Goal: Transaction & Acquisition: Book appointment/travel/reservation

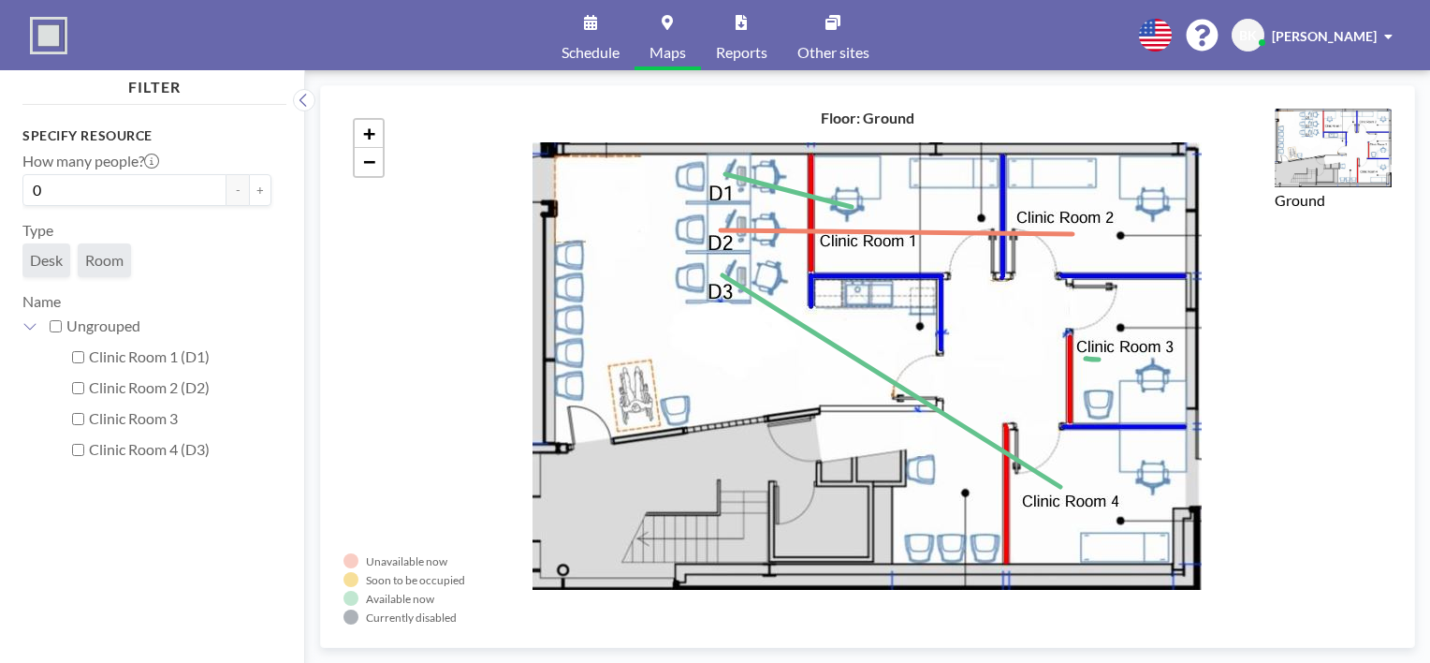
click at [112, 449] on label "Clinic Room 4 (D3)" at bounding box center [180, 449] width 182 height 19
click at [84, 449] on input "Clinic Room 4 (D3)" at bounding box center [78, 450] width 12 height 12
checkbox input "true"
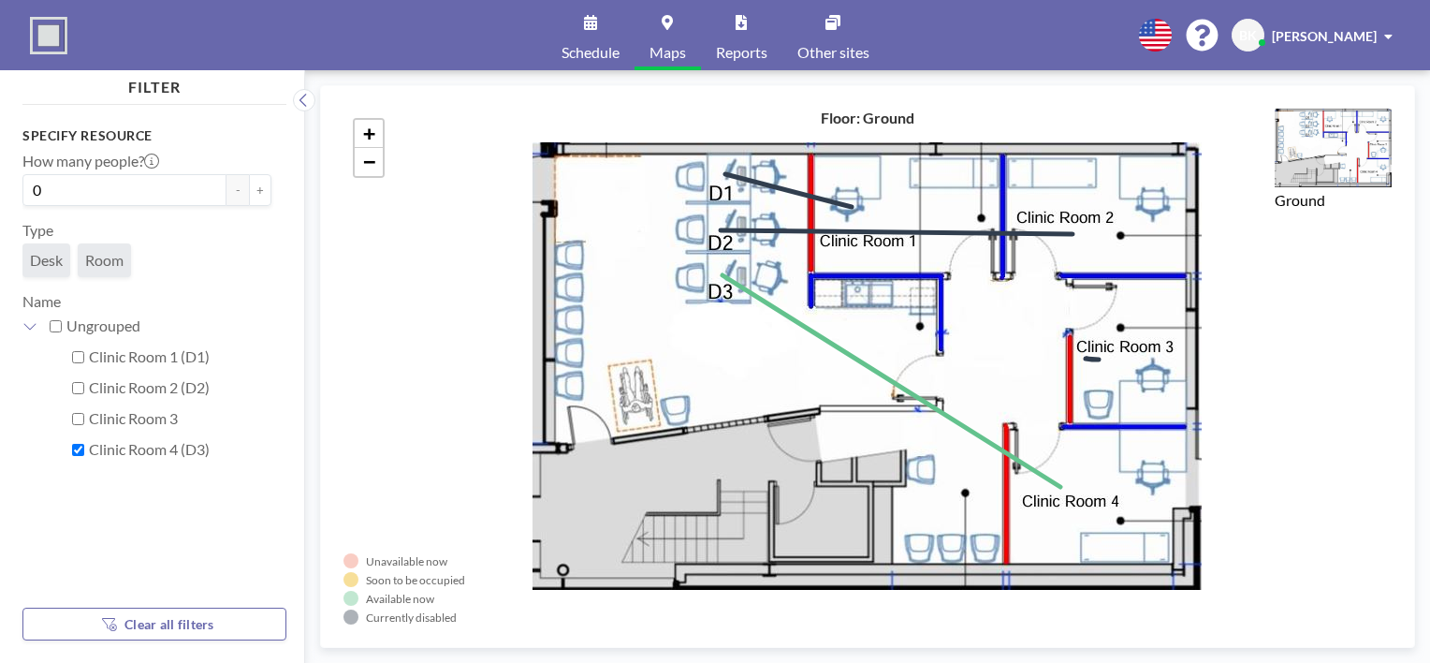
click at [587, 32] on link "Schedule" at bounding box center [591, 35] width 88 height 70
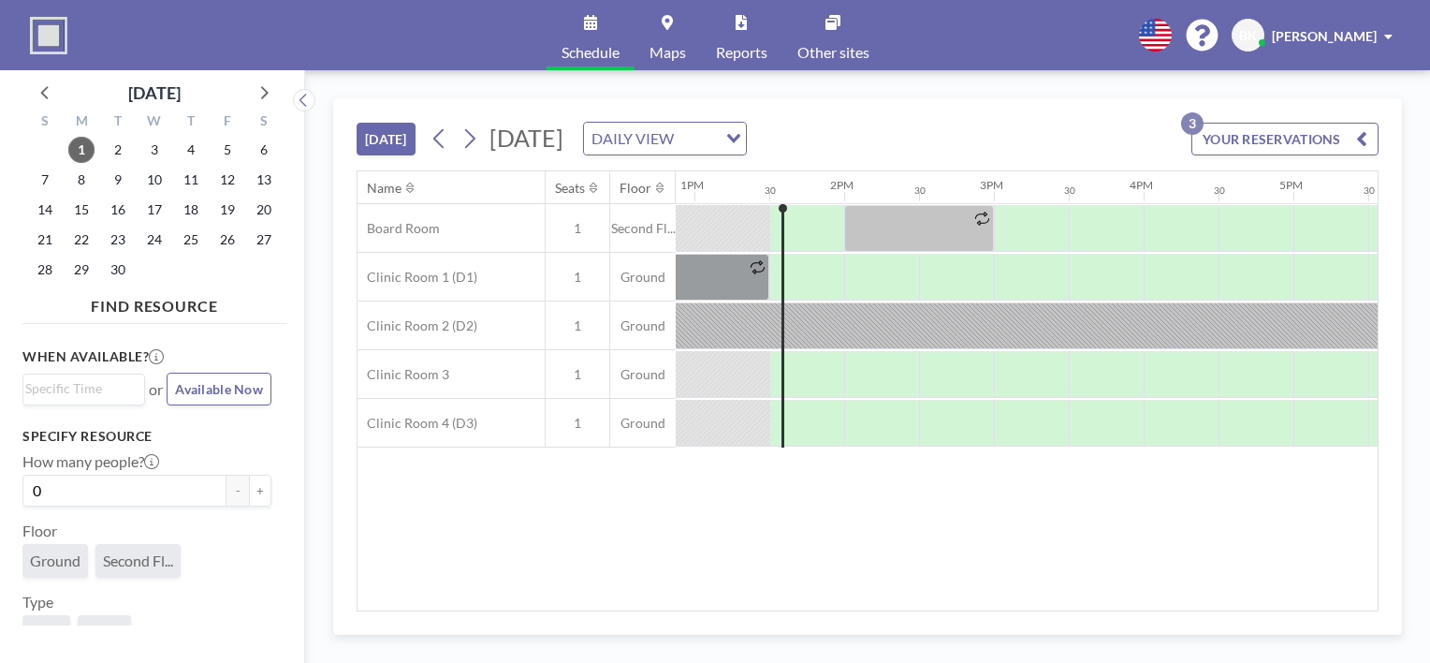
scroll to position [0, 1947]
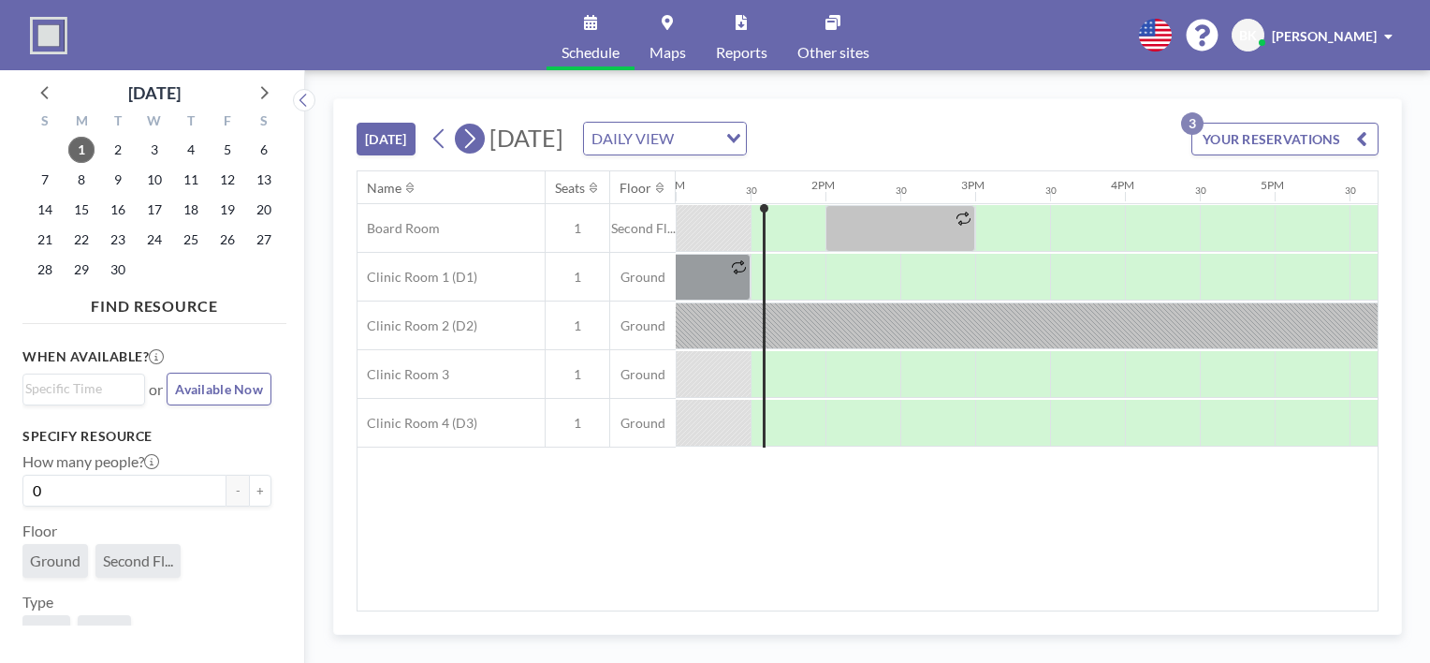
click at [471, 135] on icon at bounding box center [469, 138] width 18 height 28
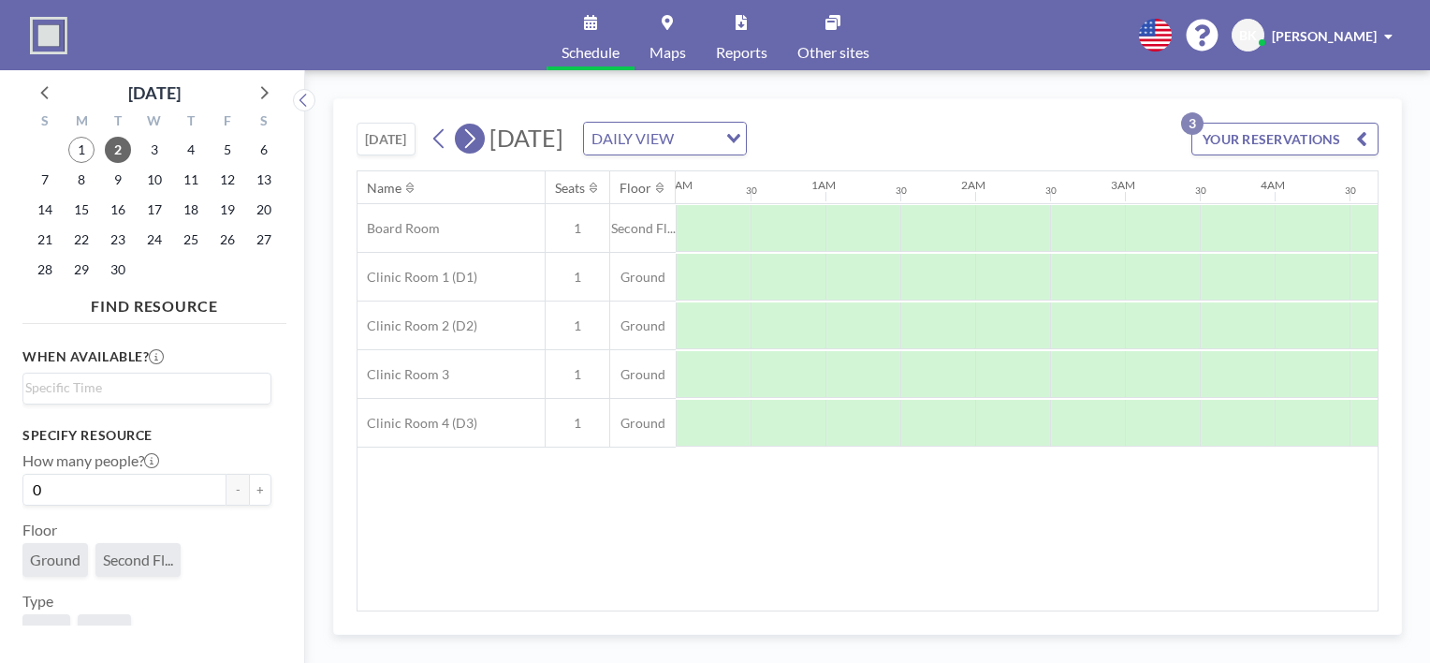
scroll to position [0, 547]
click at [471, 137] on icon at bounding box center [469, 138] width 18 height 28
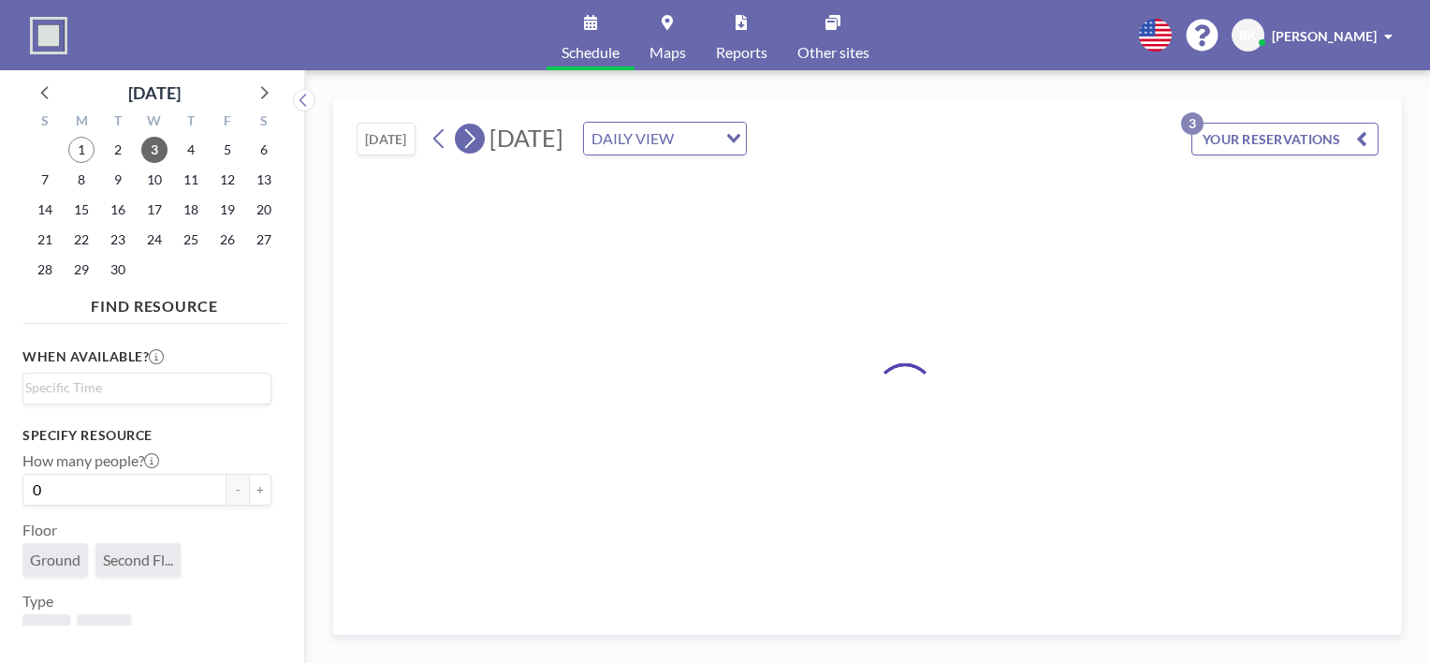
click at [471, 137] on icon at bounding box center [469, 138] width 18 height 28
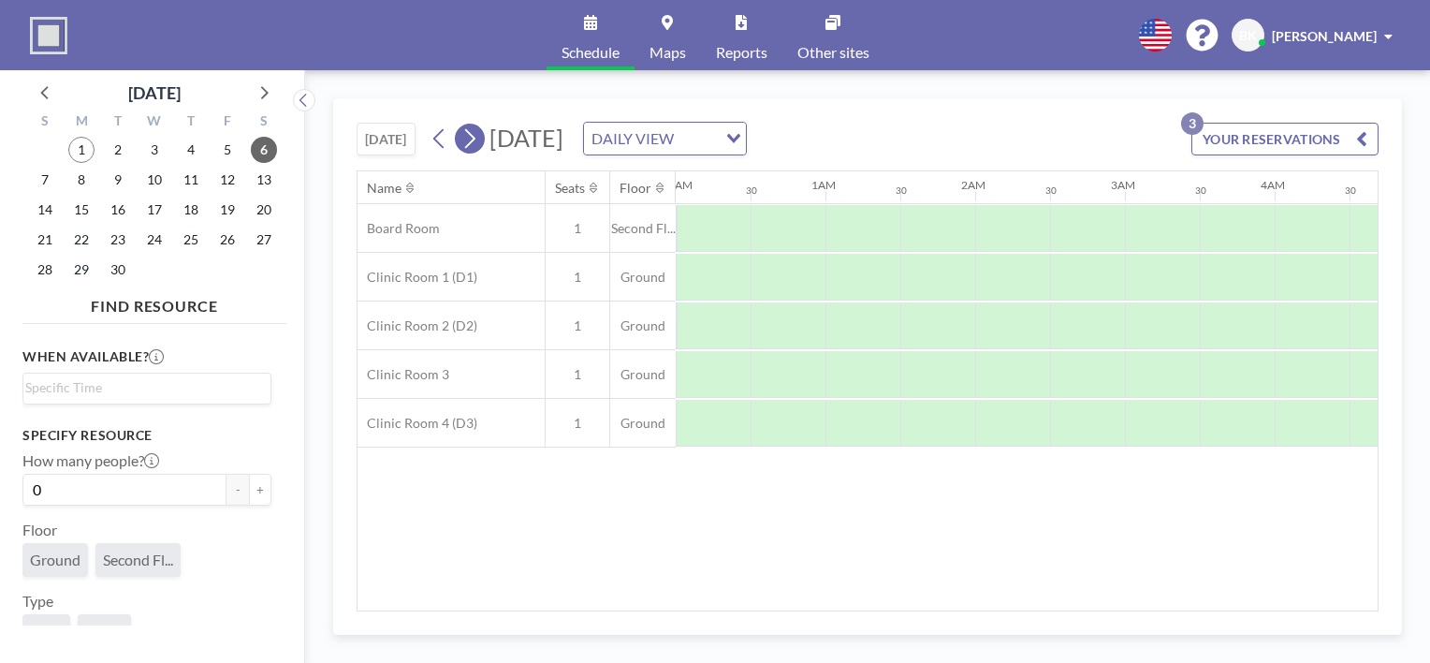
click at [471, 137] on icon at bounding box center [469, 138] width 18 height 28
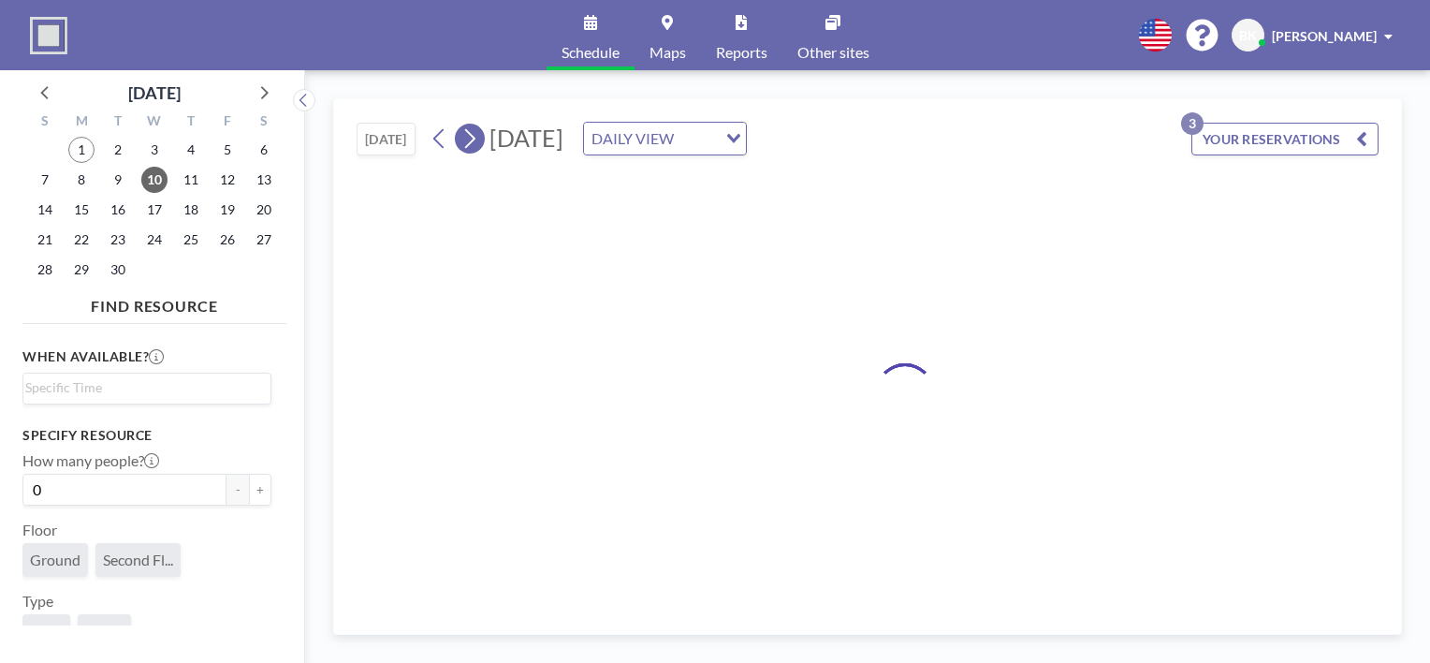
click at [471, 137] on icon at bounding box center [469, 138] width 18 height 28
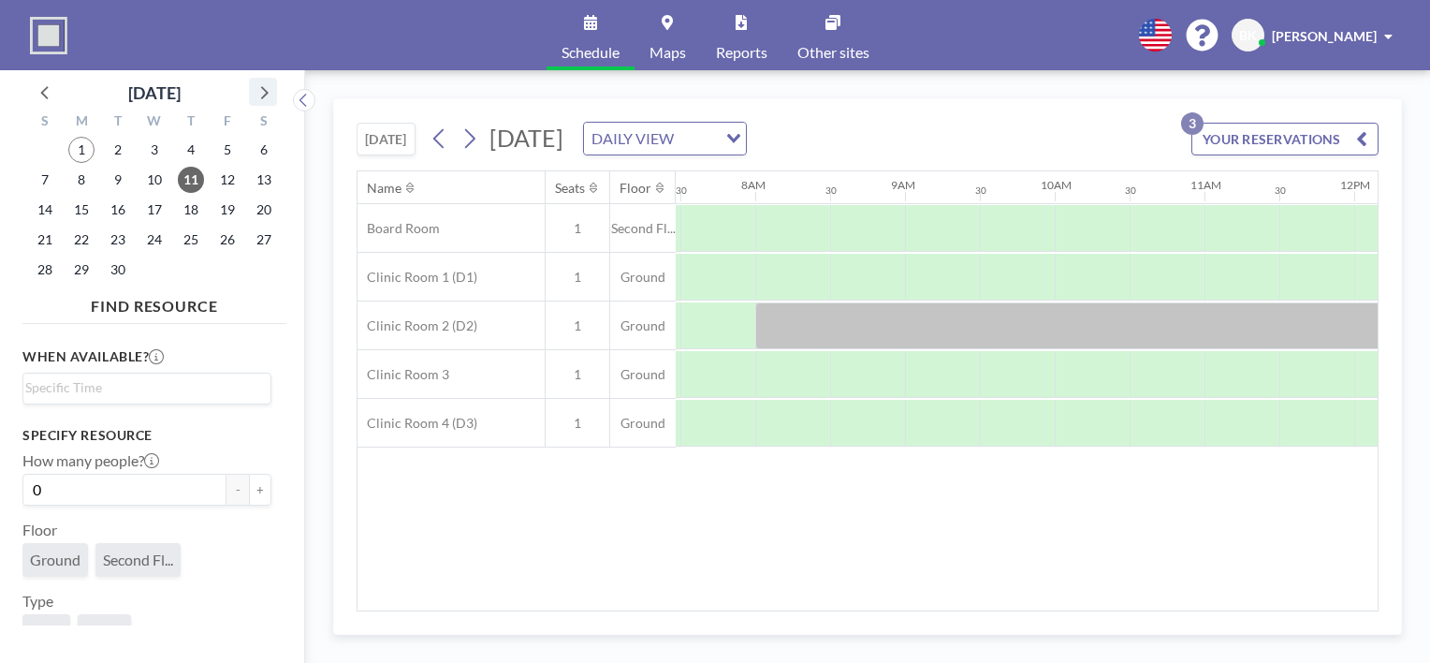
scroll to position [0, 1123]
click at [258, 87] on icon at bounding box center [263, 92] width 24 height 24
click at [189, 181] on span "9" at bounding box center [191, 180] width 26 height 26
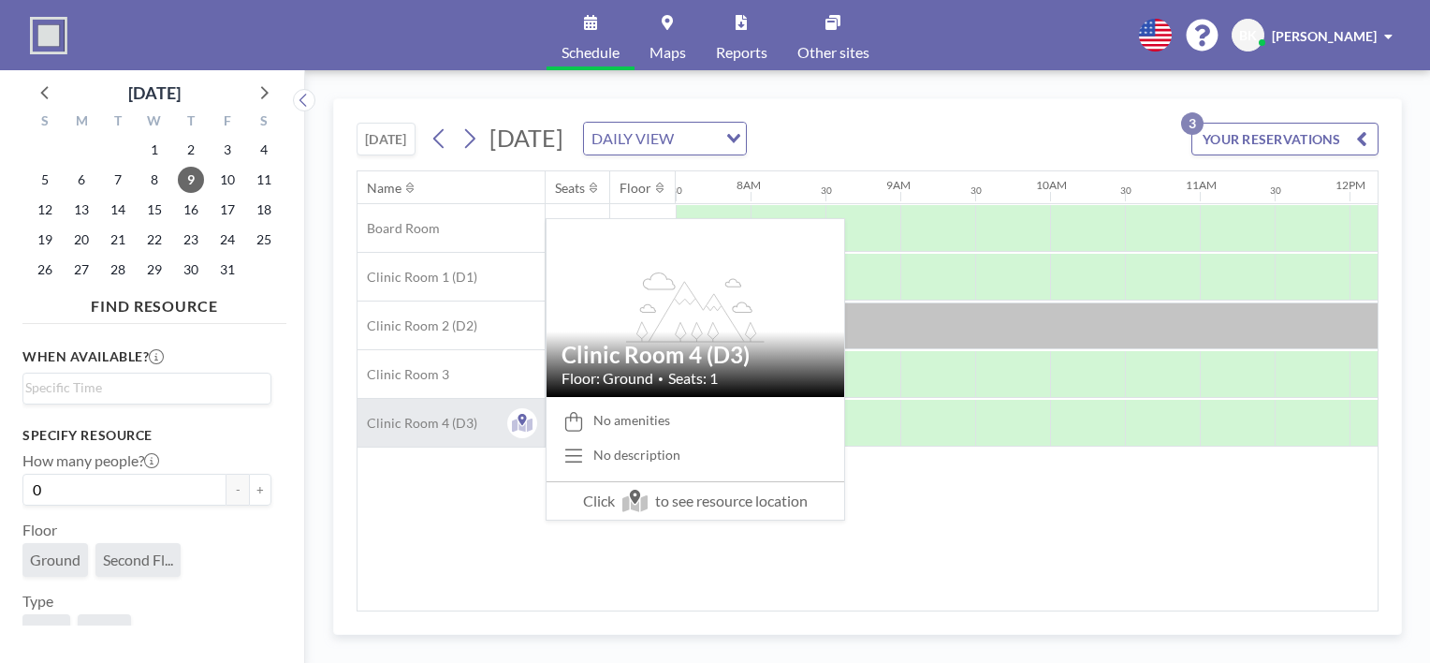
click at [471, 427] on span "Clinic Room 4 (D3)" at bounding box center [418, 423] width 120 height 17
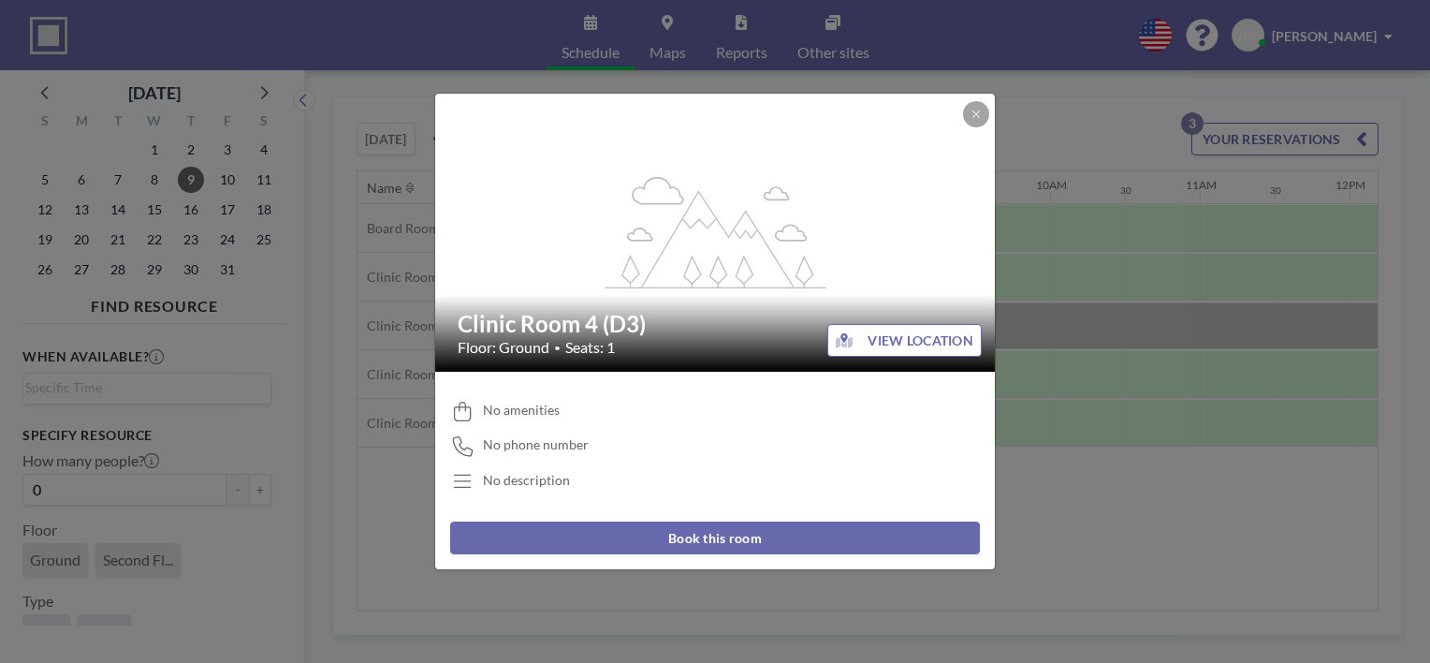
click at [726, 540] on button "Book this room" at bounding box center [715, 537] width 530 height 33
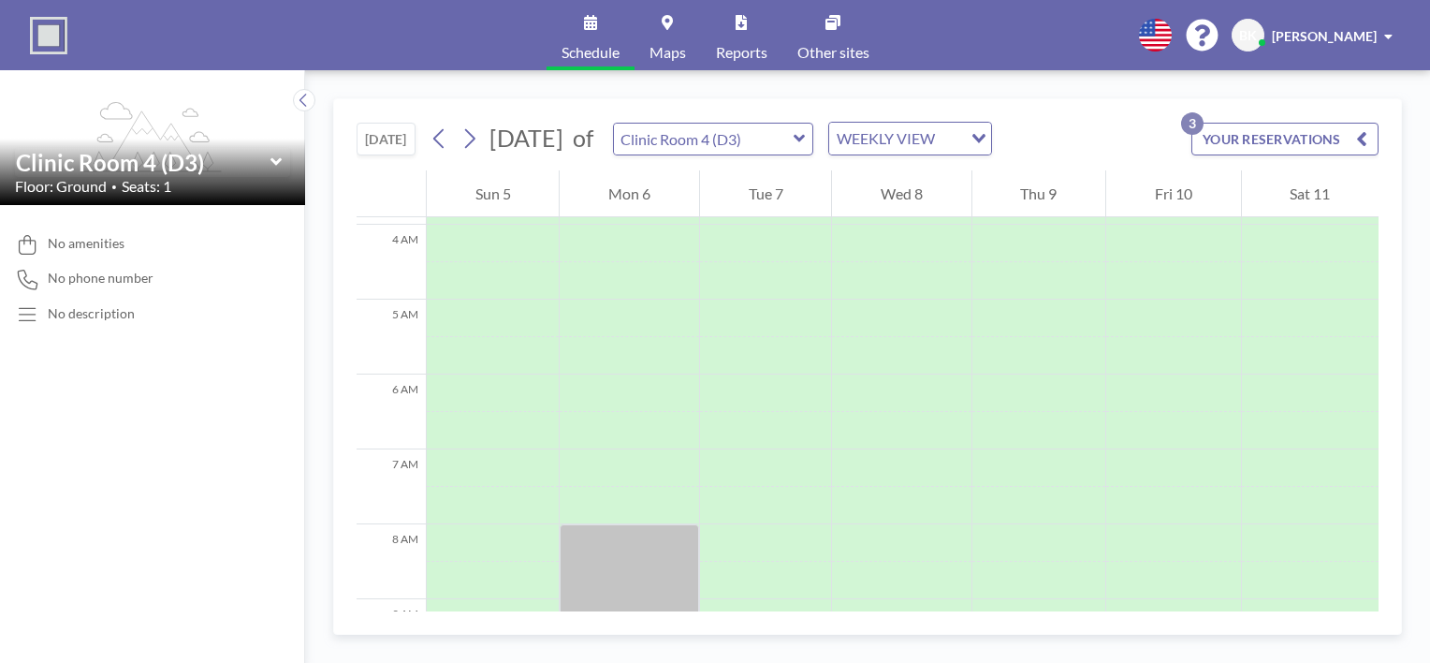
scroll to position [562, 0]
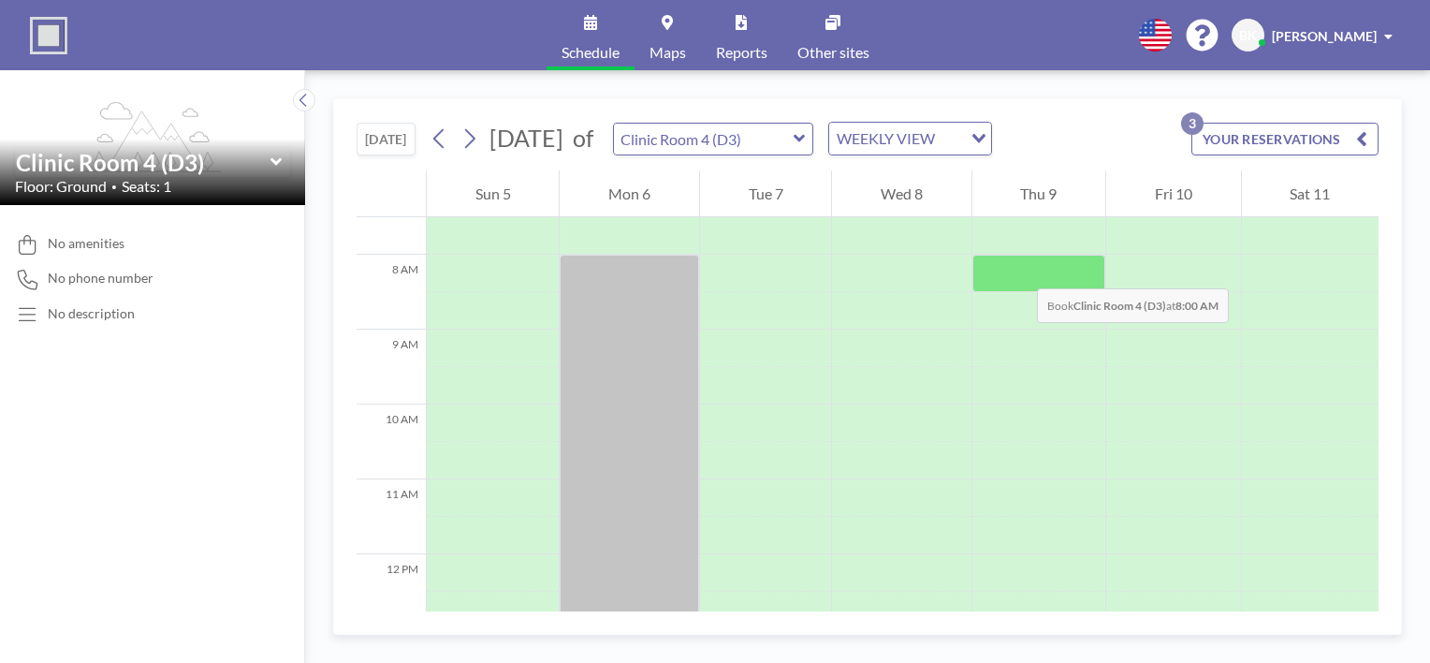
click at [1018, 270] on div at bounding box center [1038, 273] width 133 height 37
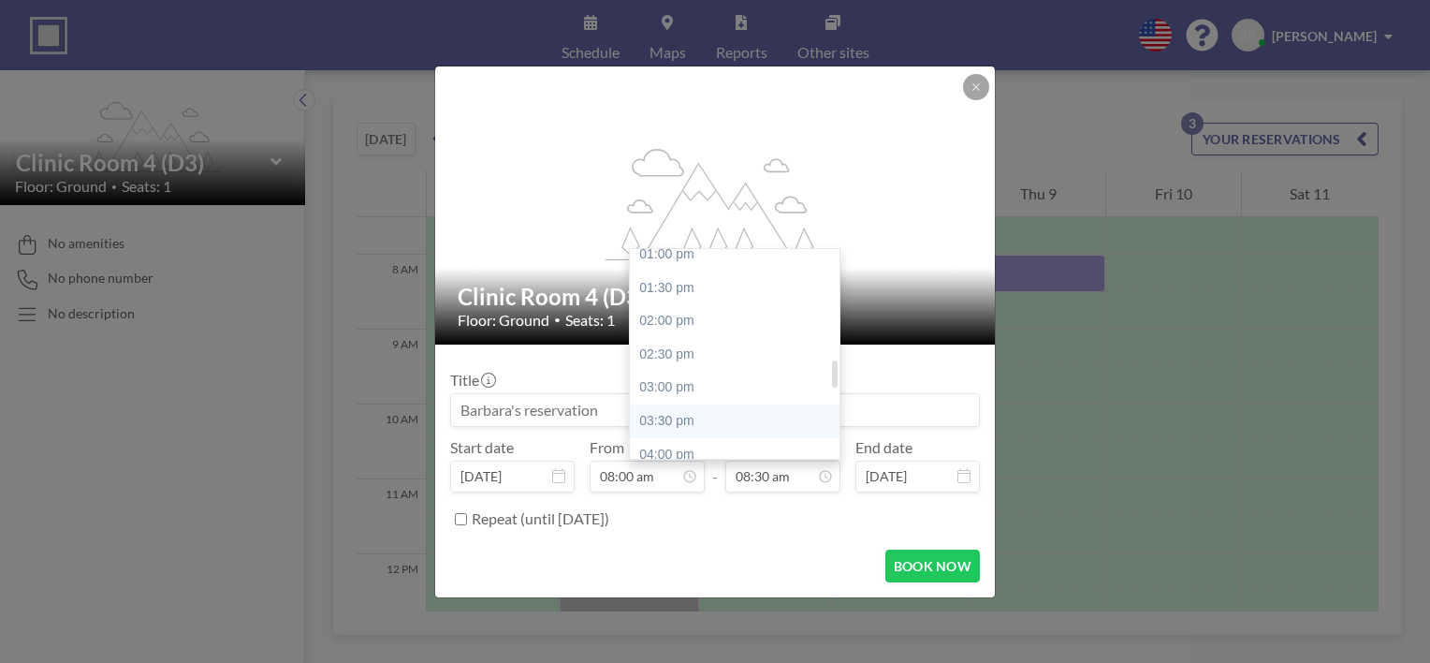
scroll to position [752, 0]
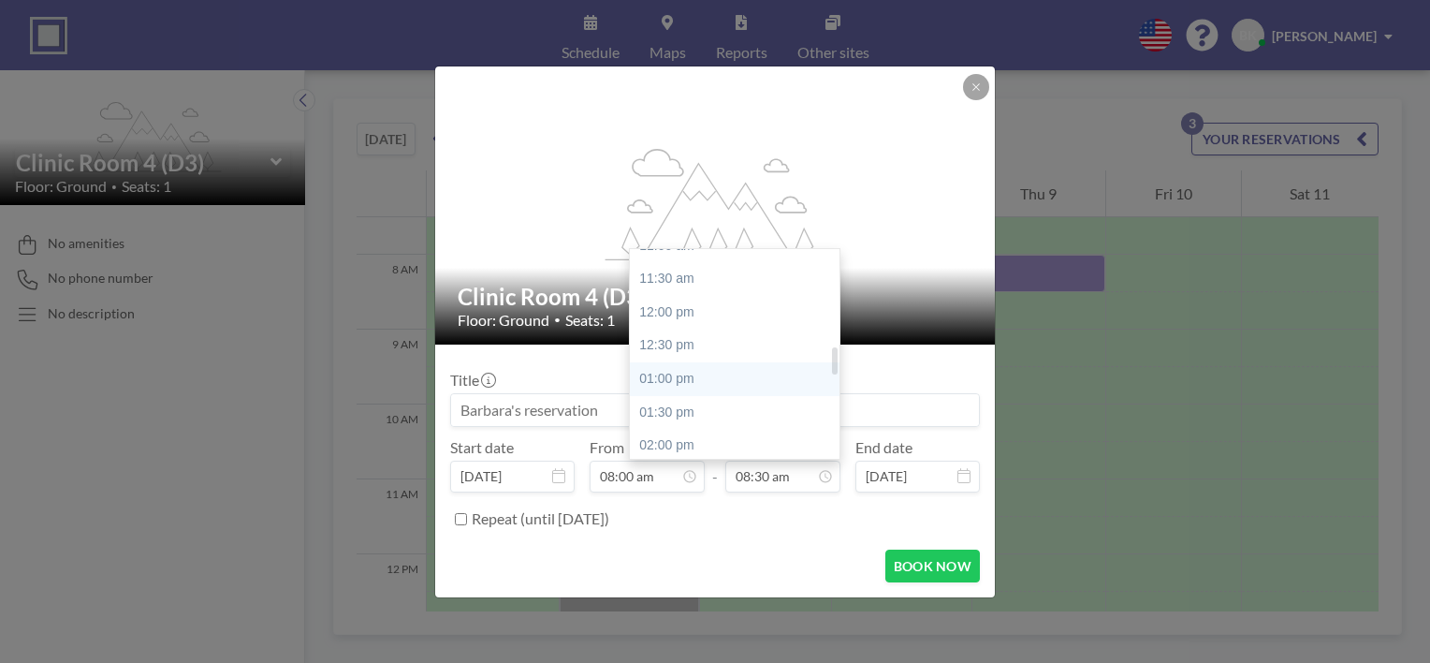
click at [709, 377] on div "01:00 pm" at bounding box center [739, 379] width 219 height 34
type input "01:00 pm"
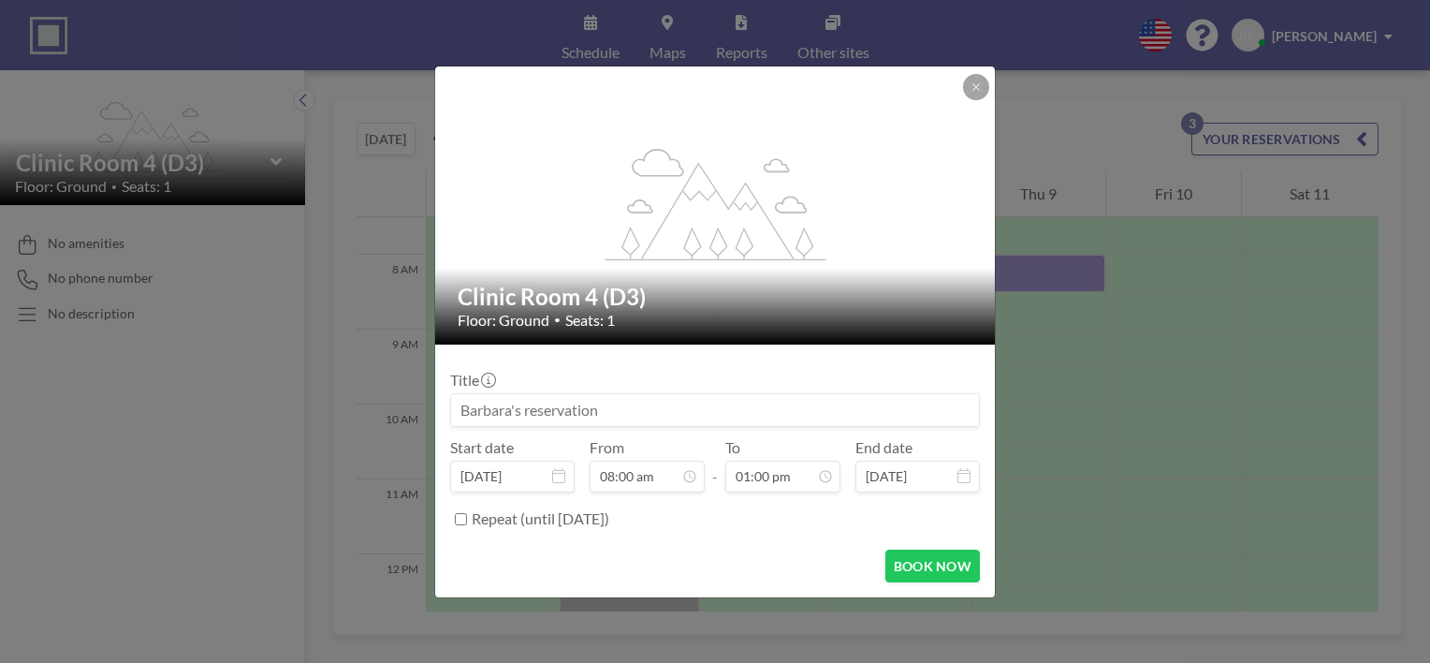
scroll to position [0, 0]
click at [498, 411] on input at bounding box center [715, 410] width 528 height 32
click at [510, 408] on input "[PERSON_NAME] Rooms" at bounding box center [715, 410] width 528 height 32
drag, startPoint x: 599, startPoint y: 414, endPoint x: 544, endPoint y: 413, distance: 55.2
click at [544, 413] on input "[PERSON_NAME] Rooms" at bounding box center [715, 410] width 528 height 32
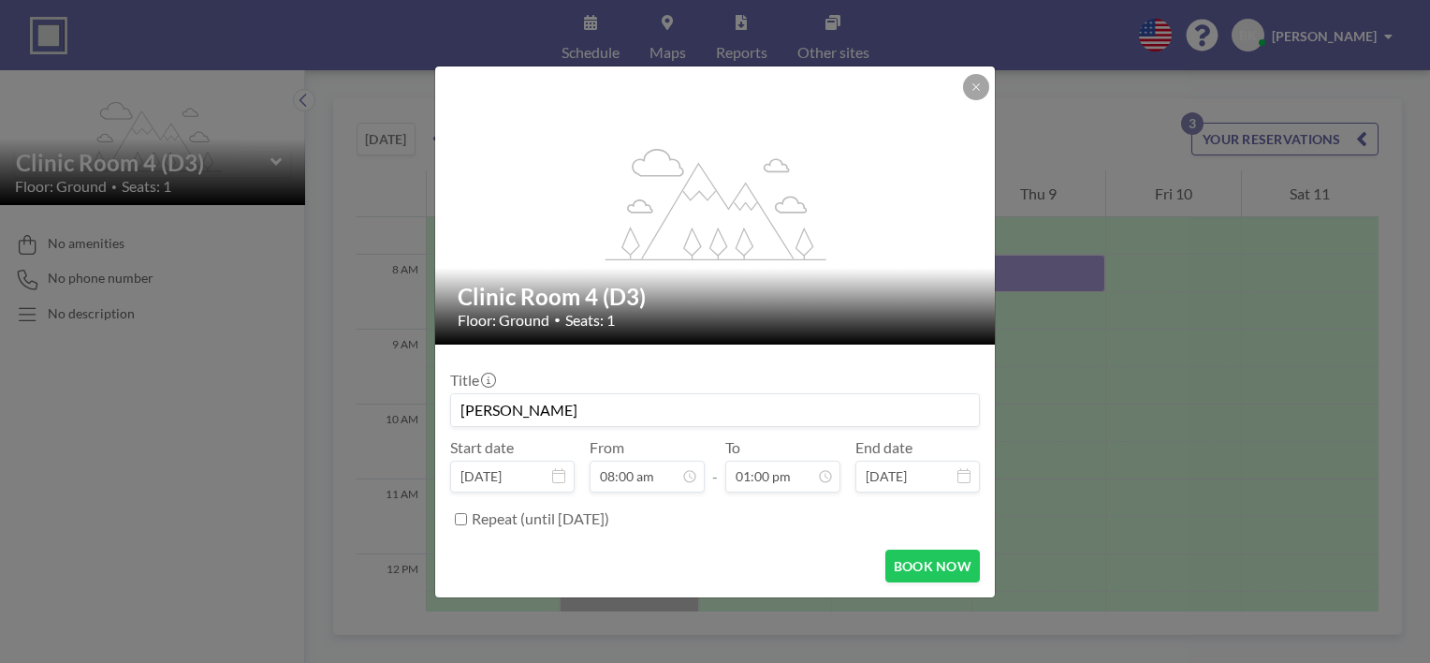
click at [539, 404] on input "[PERSON_NAME]" at bounding box center [715, 410] width 528 height 32
type input "[PERSON_NAME] Clinic"
click at [937, 562] on button "BOOK NOW" at bounding box center [932, 565] width 95 height 33
